Goal: Task Accomplishment & Management: Manage account settings

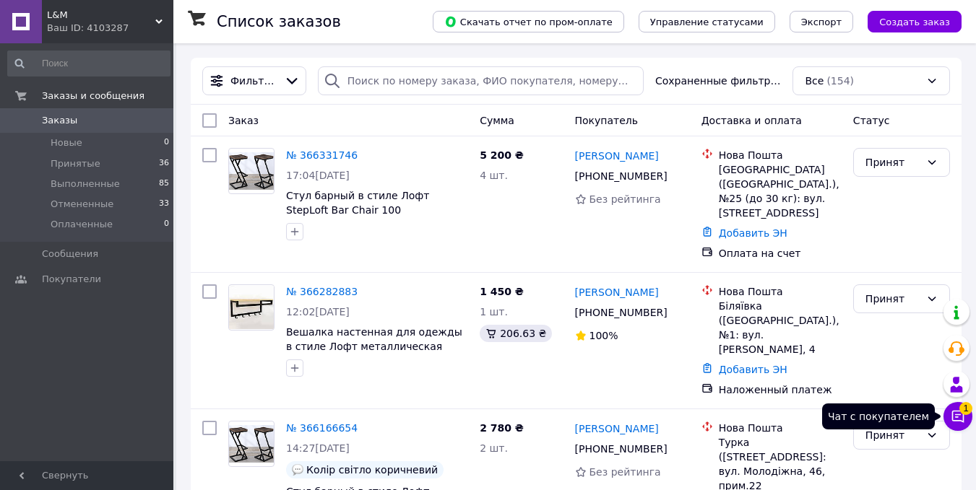
click at [953, 418] on icon at bounding box center [958, 417] width 12 height 12
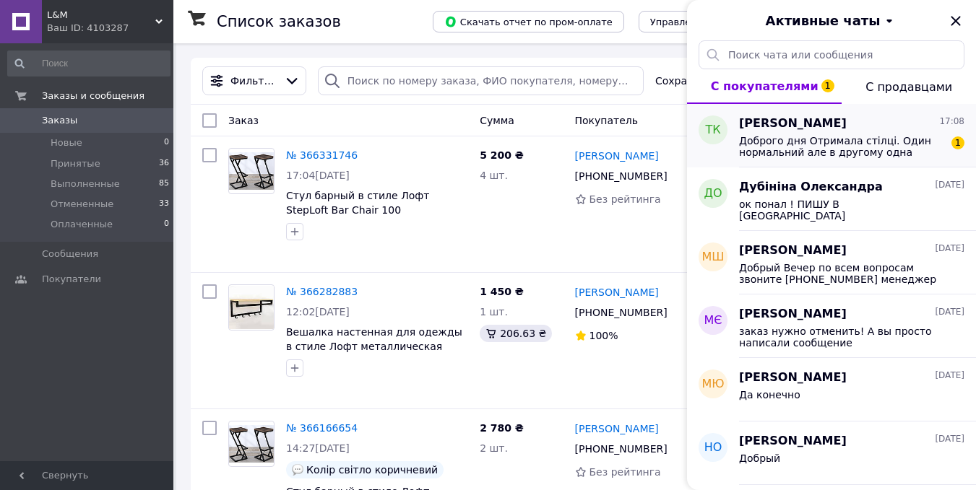
click at [842, 142] on span "Доброго дня Отримала стілці. Один нормальний але в другому одна ніжка коротша з…" at bounding box center [841, 146] width 205 height 23
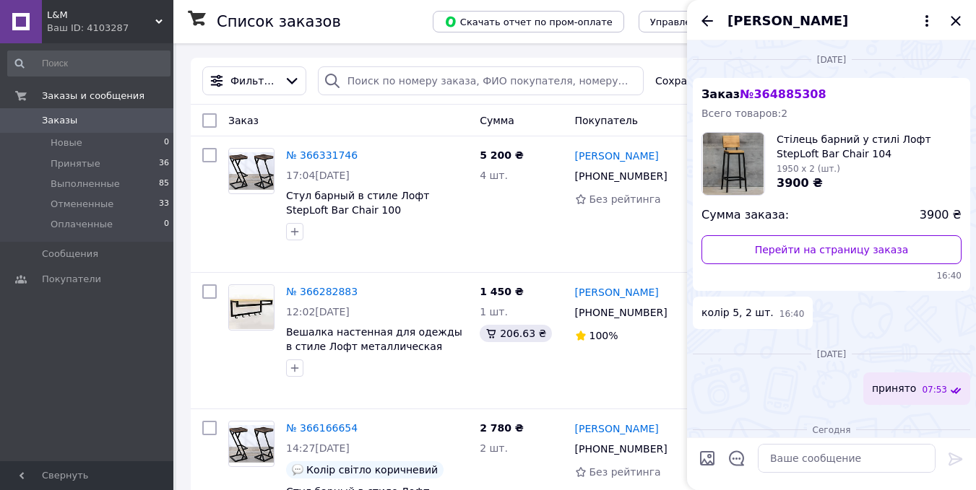
scroll to position [130, 0]
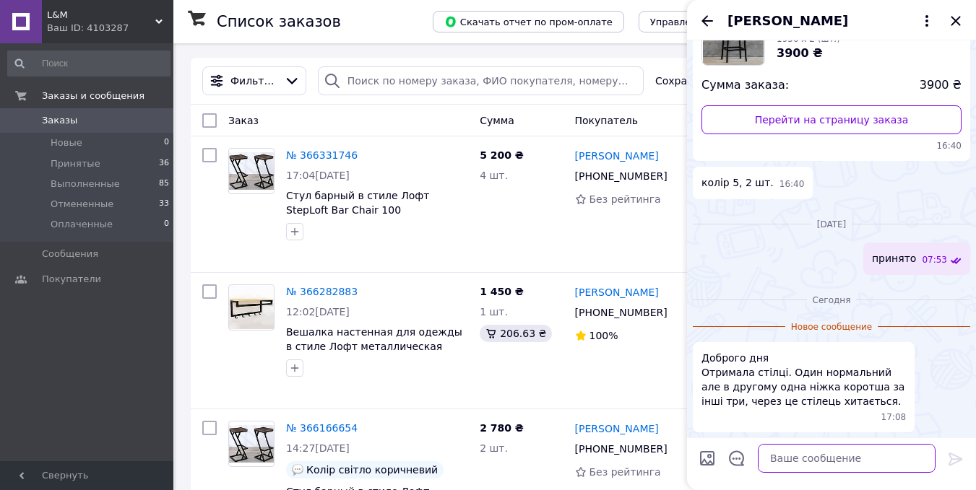
click at [818, 461] on textarea at bounding box center [847, 458] width 178 height 29
type textarea "Добрый день !"
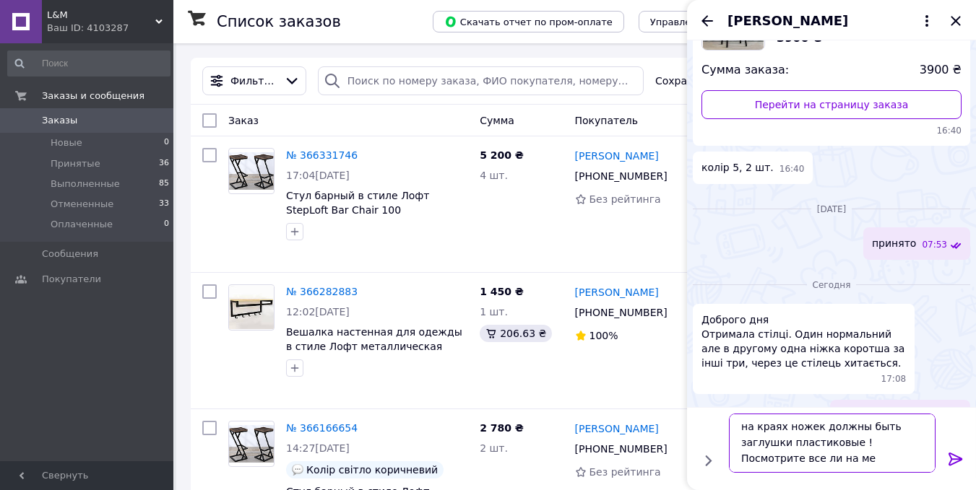
scroll to position [1, 0]
type textarea "на краях ножек должны быть заглушки пластиковые ! Посмотрите все ли на месте?"
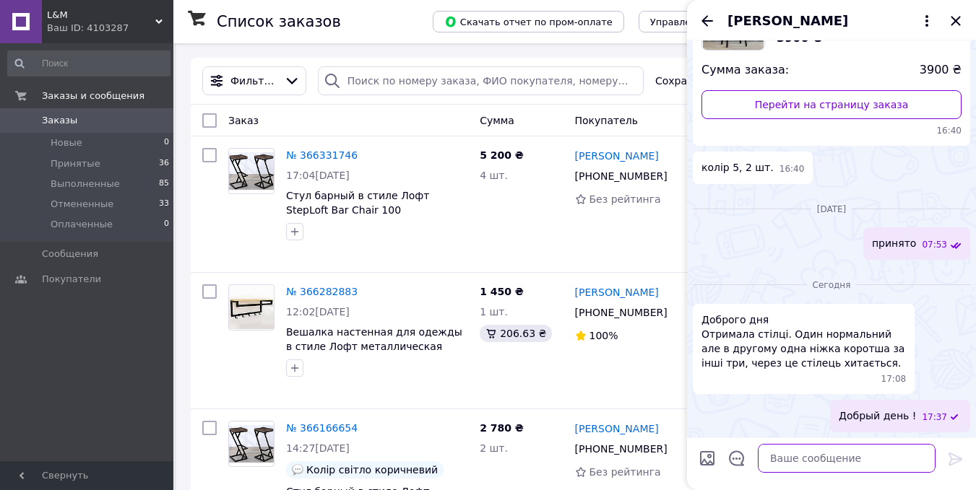
scroll to position [213, 0]
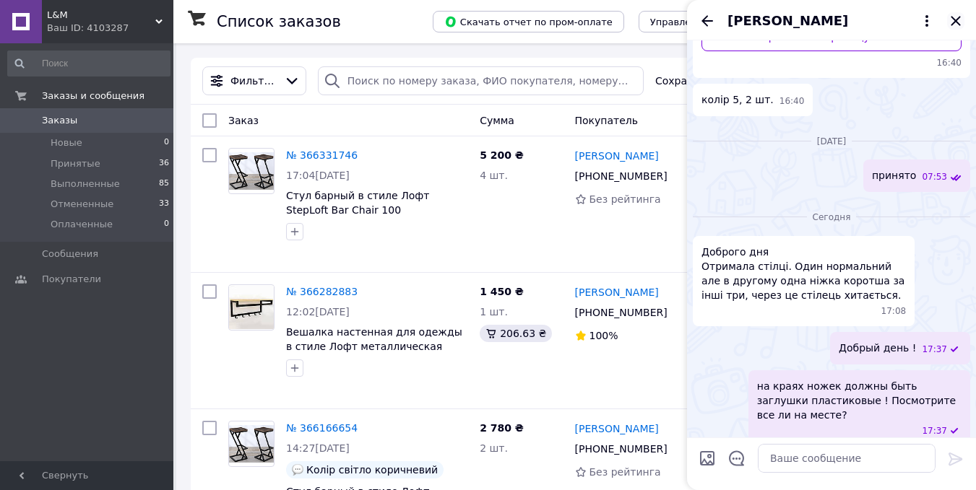
click at [958, 19] on icon "Закрыть" at bounding box center [955, 20] width 9 height 9
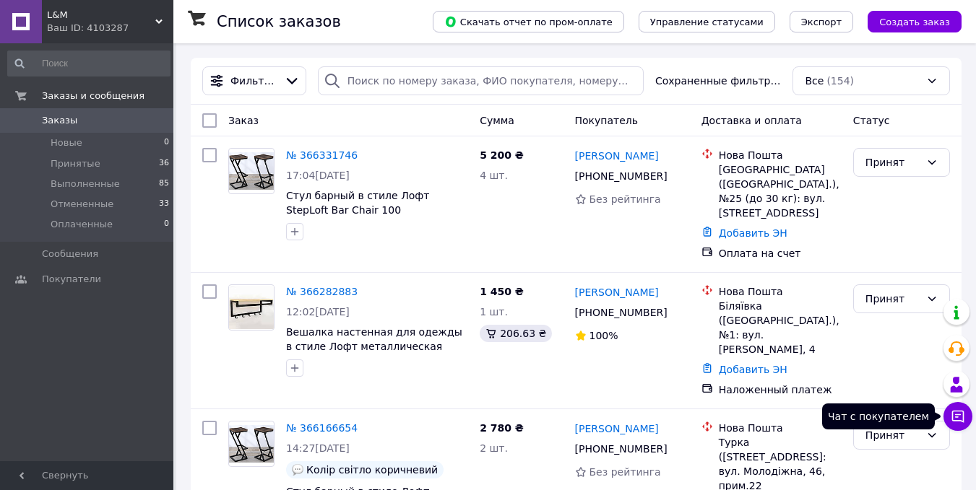
click at [959, 412] on icon at bounding box center [958, 417] width 12 height 12
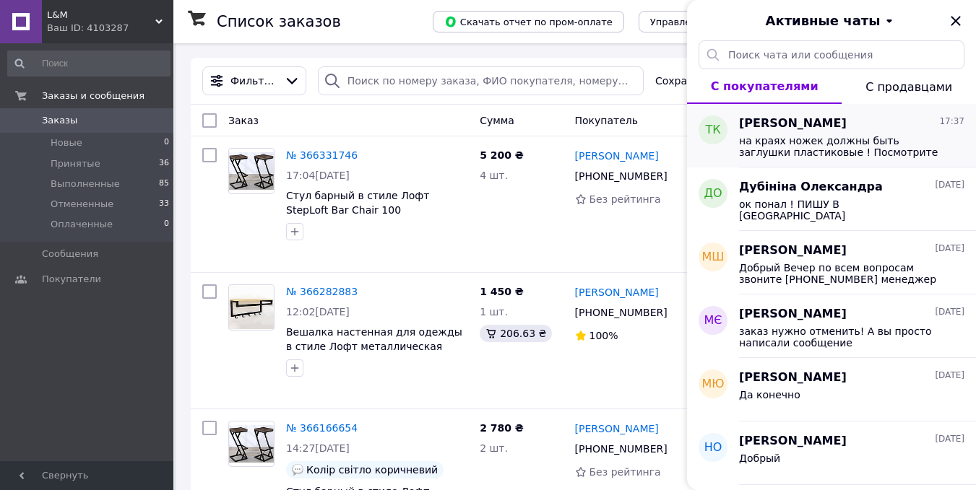
click at [818, 144] on span "на краях ножек должны быть заглушки пластиковые ! Посмотрите все ли на месте?" at bounding box center [841, 146] width 205 height 23
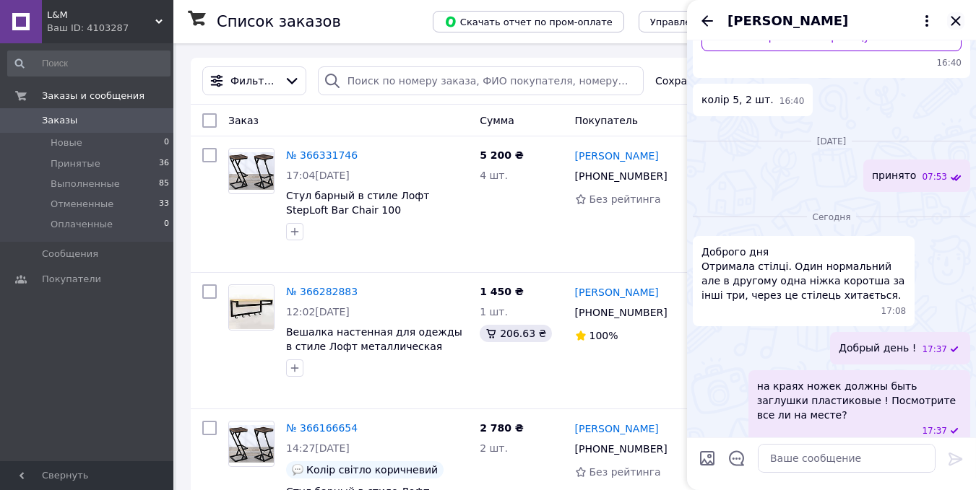
click at [951, 21] on icon "Закрыть" at bounding box center [955, 20] width 17 height 17
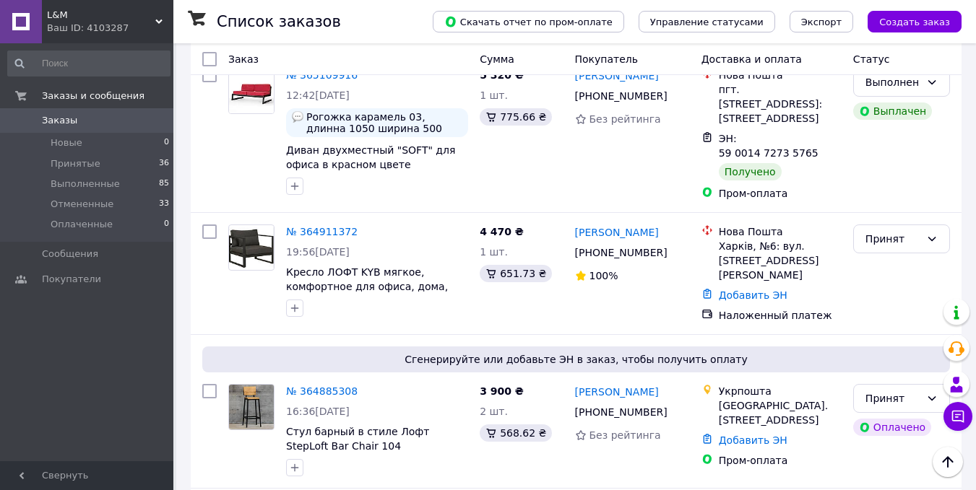
scroll to position [2023, 0]
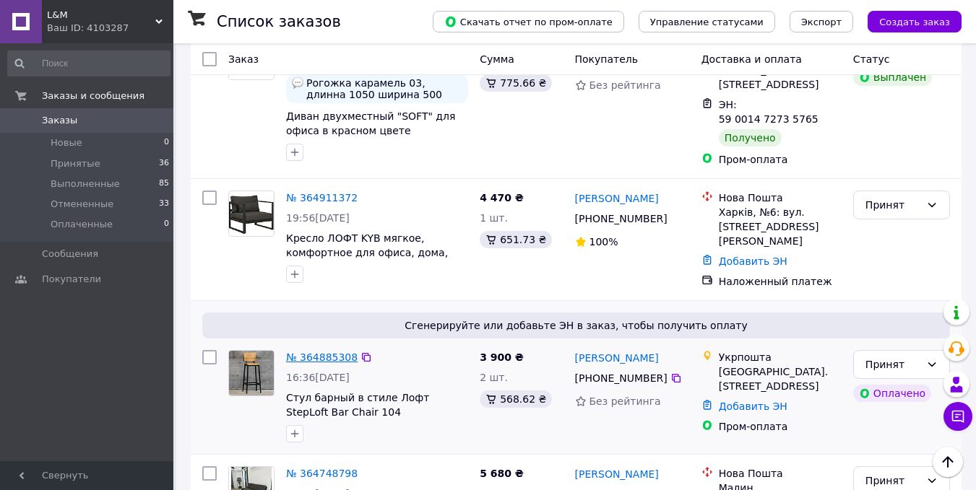
click at [327, 352] on link "№ 364885308" at bounding box center [322, 358] width 72 height 12
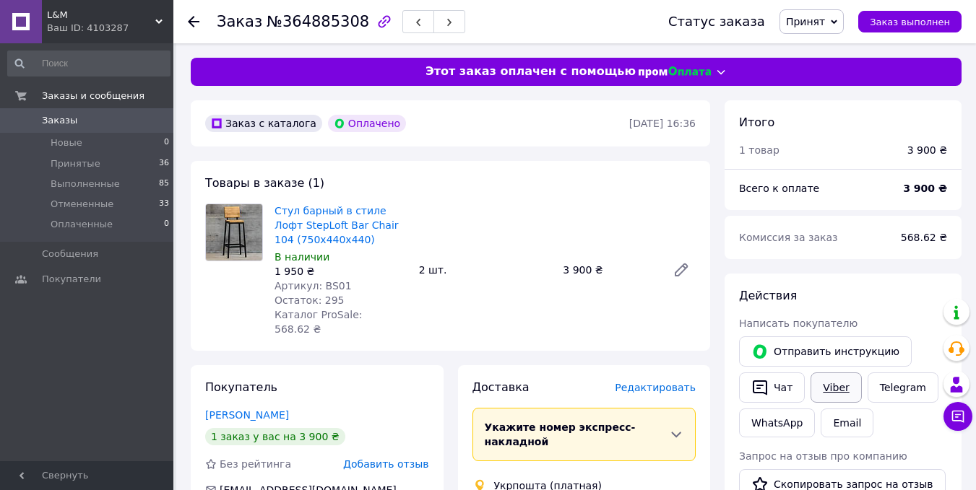
click at [823, 390] on link "Viber" at bounding box center [835, 388] width 51 height 30
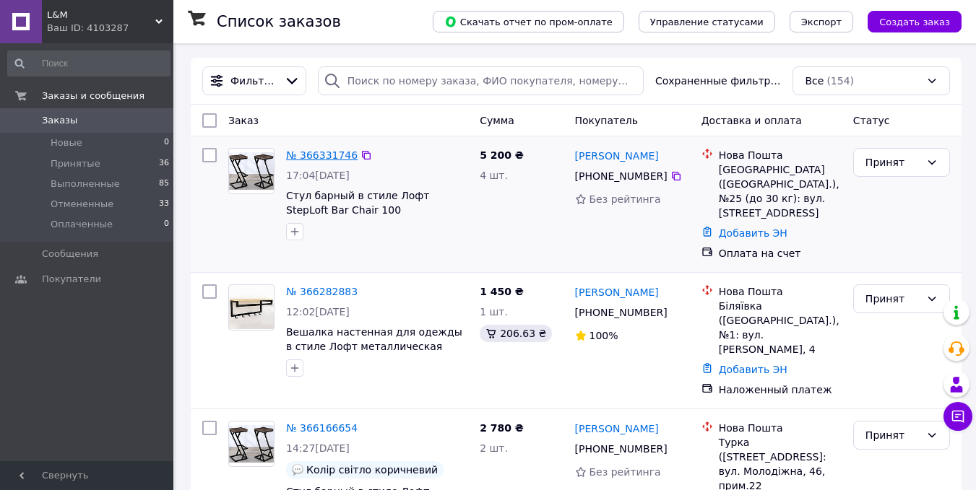
click at [334, 150] on link "№ 366331746" at bounding box center [322, 156] width 72 height 12
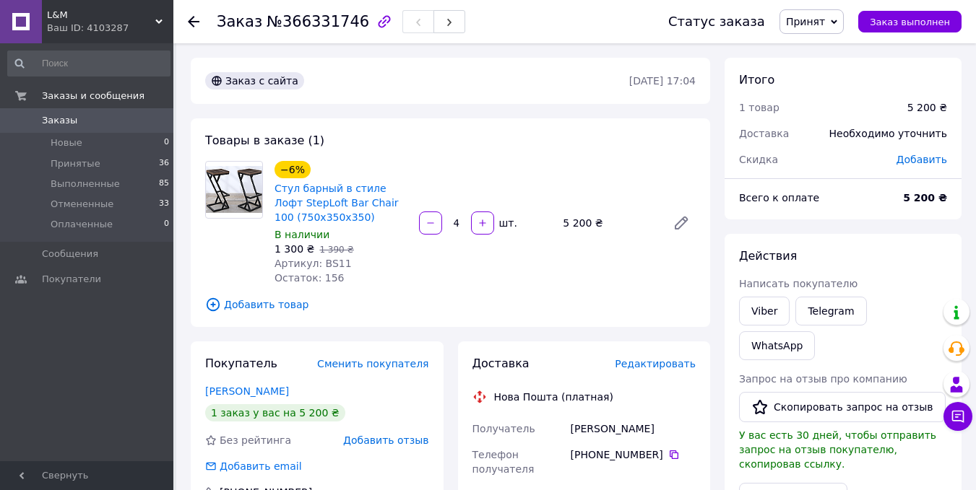
click at [773, 287] on span "Написать покупателю" at bounding box center [798, 284] width 118 height 12
click at [766, 306] on link "Viber" at bounding box center [764, 311] width 51 height 29
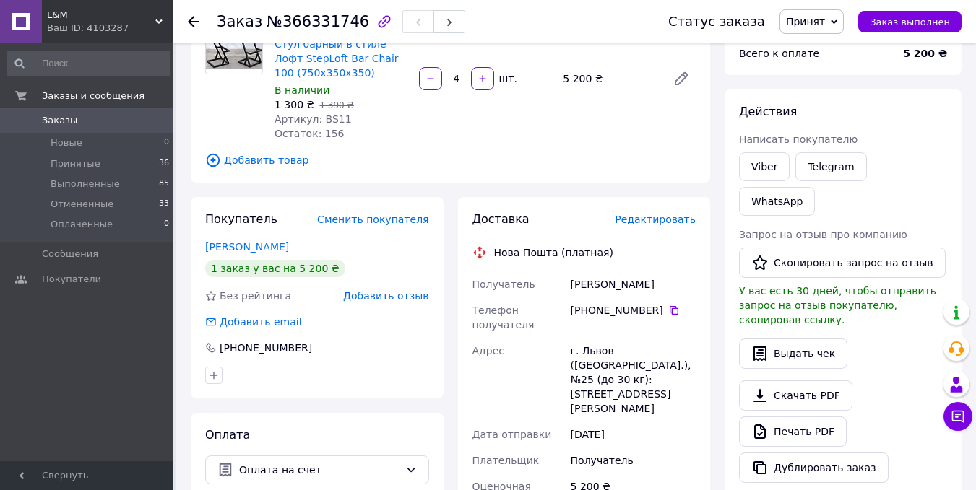
drag, startPoint x: 571, startPoint y: 287, endPoint x: 654, endPoint y: 287, distance: 83.8
click at [654, 287] on div "Романишин Ірина" at bounding box center [633, 285] width 131 height 26
copy div "Романишин Ірина"
drag, startPoint x: 576, startPoint y: 311, endPoint x: 654, endPoint y: 311, distance: 77.3
click at [654, 311] on div "[PHONE_NUMBER]" at bounding box center [633, 310] width 125 height 14
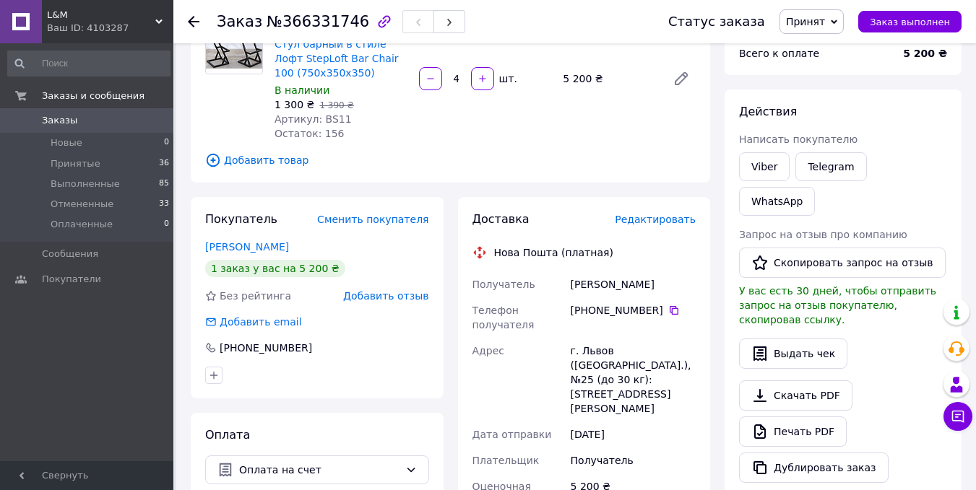
copy div "380 97 267 25 97"
drag, startPoint x: 570, startPoint y: 353, endPoint x: 638, endPoint y: 381, distance: 73.2
click at [638, 381] on div "г. Львов (Львовская обл.), №25 (до 30 кг): ул. Ряшевская, 13" at bounding box center [633, 380] width 131 height 84
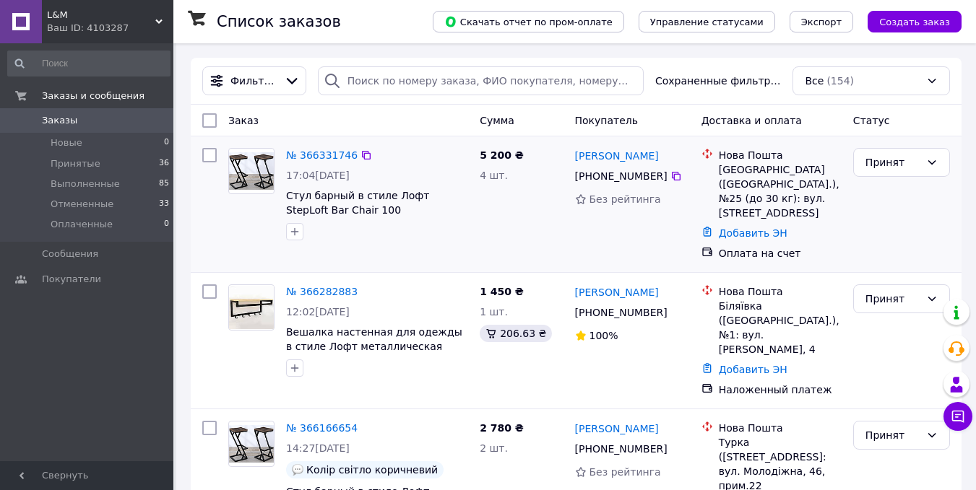
drag, startPoint x: 721, startPoint y: 171, endPoint x: 715, endPoint y: 165, distance: 8.7
click at [716, 165] on div "Нова Пошта Львів (Львівська обл.), №25 (до 30 кг): вул. Ряшівська, 13" at bounding box center [780, 184] width 129 height 72
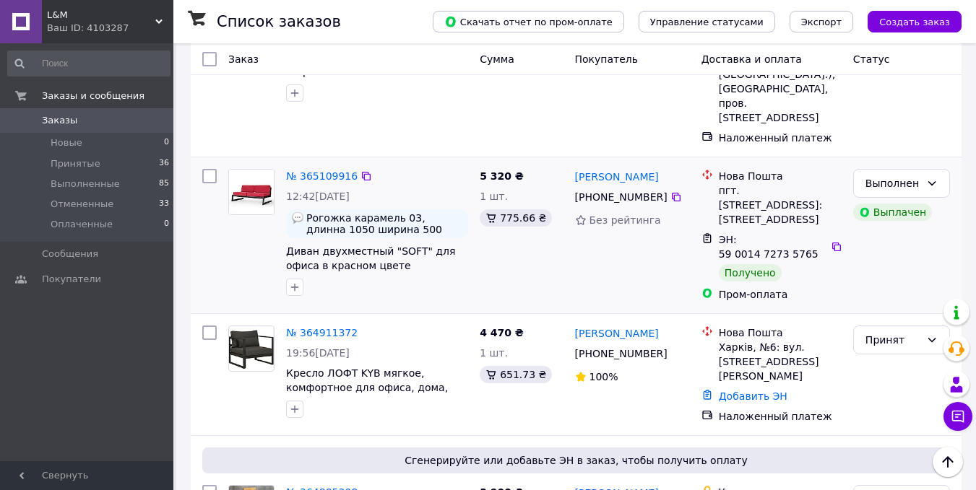
scroll to position [2023, 0]
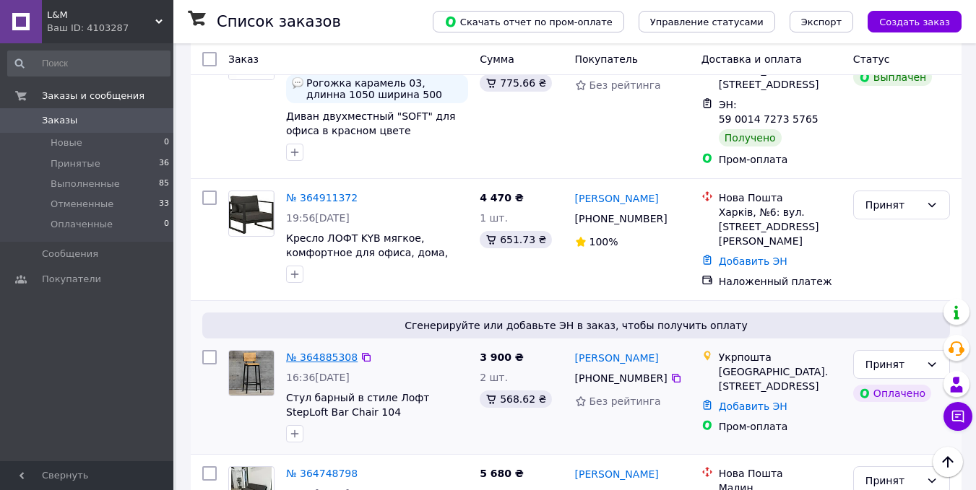
click at [339, 352] on link "№ 364885308" at bounding box center [322, 358] width 72 height 12
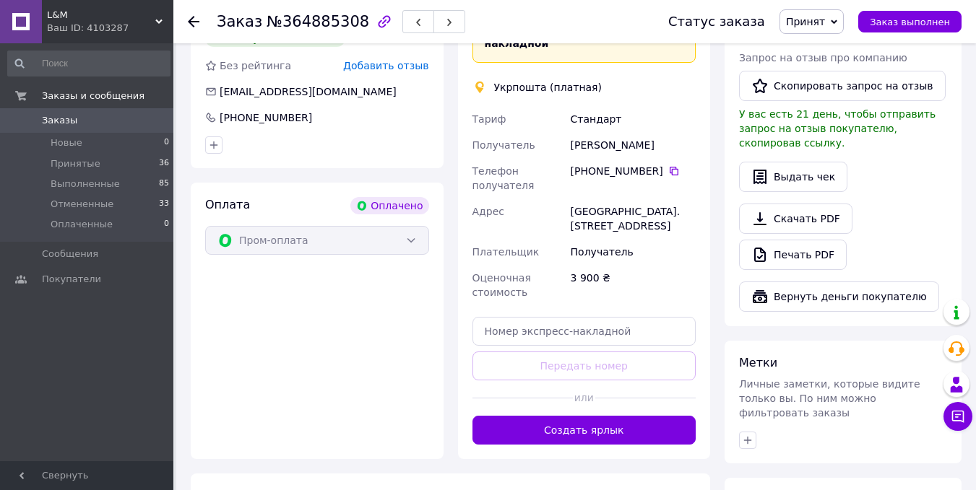
scroll to position [433, 0]
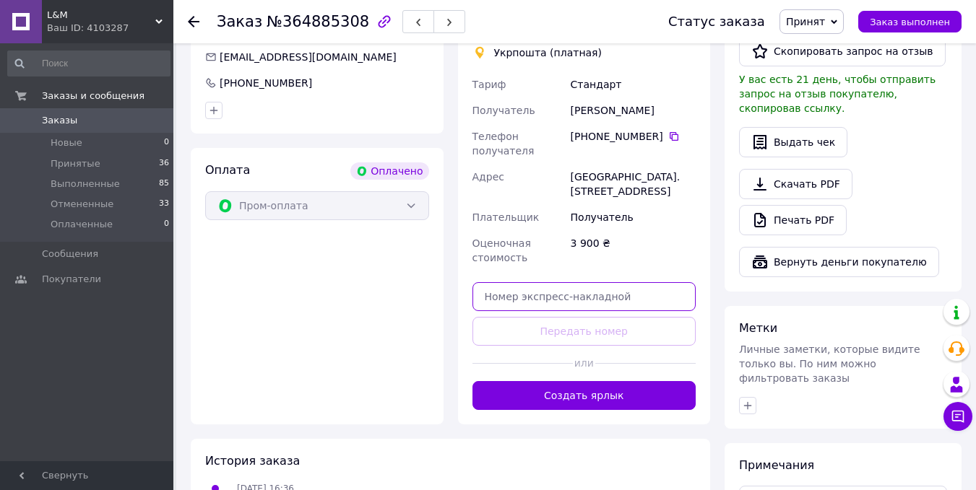
click at [564, 282] on input "text" at bounding box center [584, 296] width 224 height 29
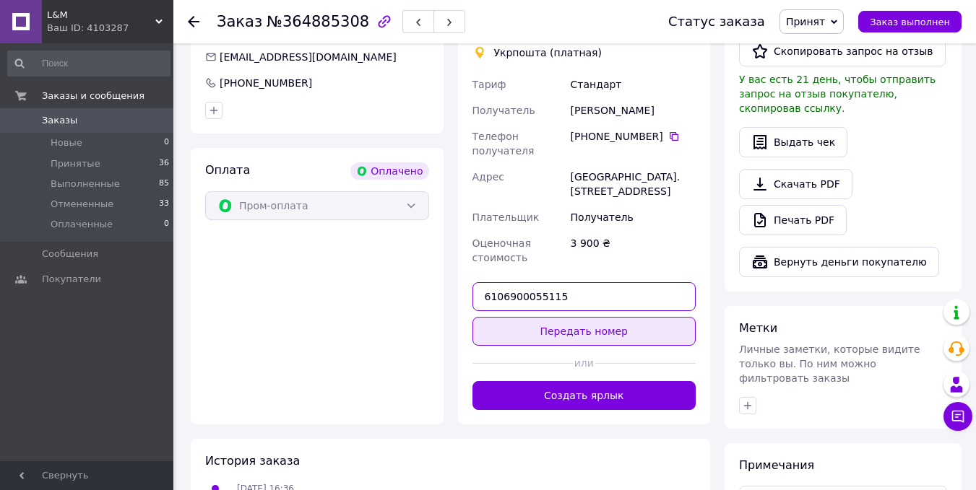
type input "6106900055115"
click at [594, 317] on button "Передать номер" at bounding box center [584, 331] width 224 height 29
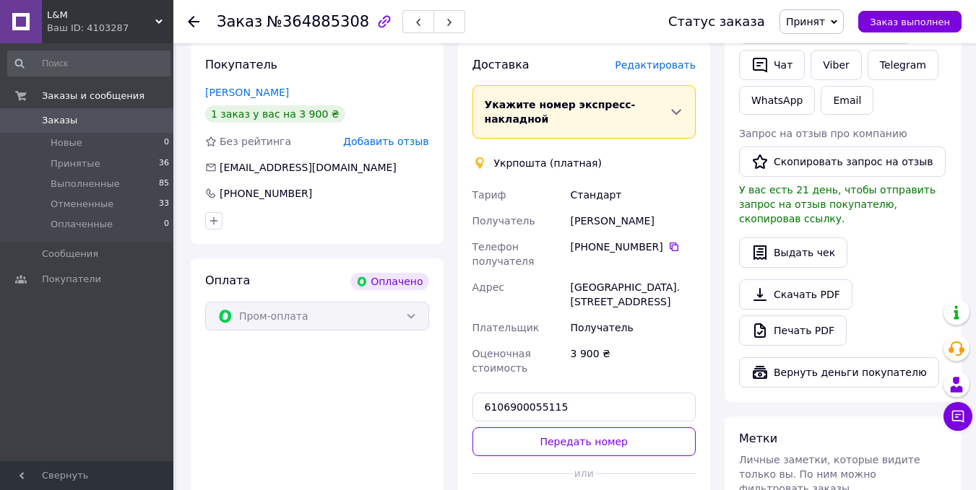
scroll to position [289, 0]
